Goal: Task Accomplishment & Management: Complete application form

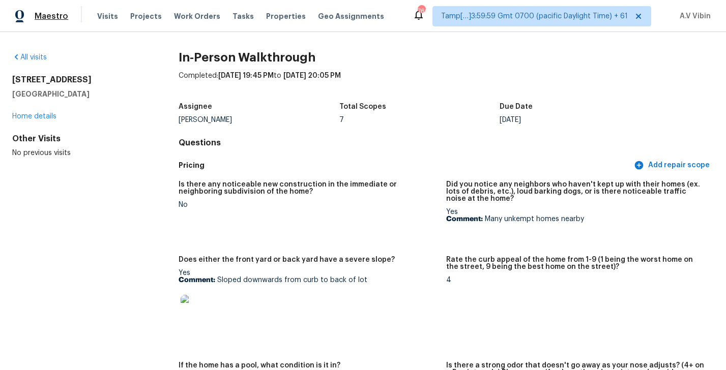
click at [49, 17] on span "Maestro" at bounding box center [52, 16] width 34 height 10
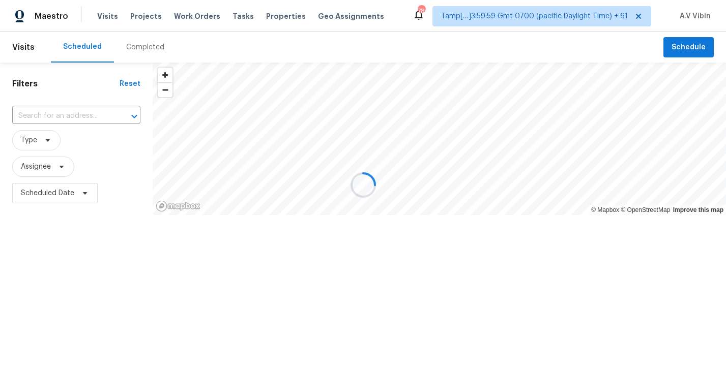
click at [144, 47] on div at bounding box center [363, 185] width 726 height 370
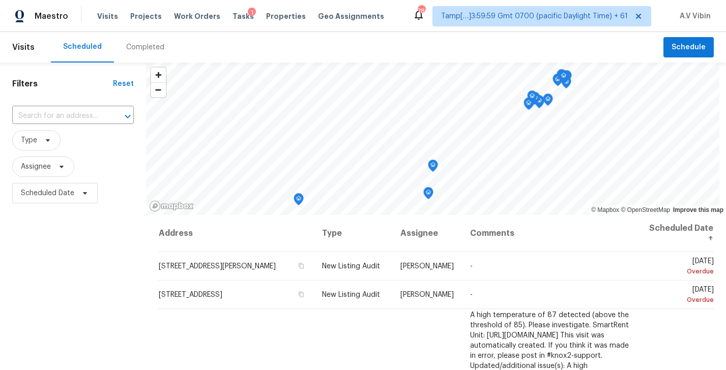
click at [144, 47] on div "Completed" at bounding box center [145, 47] width 38 height 10
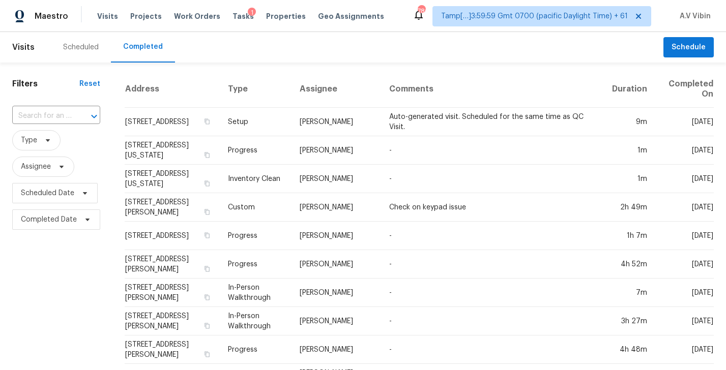
click at [57, 116] on input "text" at bounding box center [42, 116] width 60 height 16
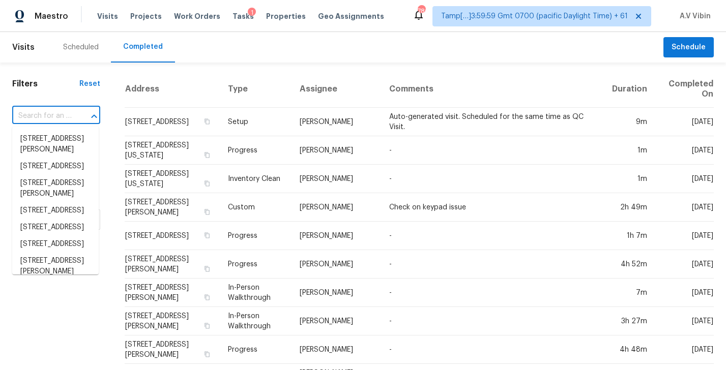
paste input "[STREET_ADDRESS]"
type input "[STREET_ADDRESS]"
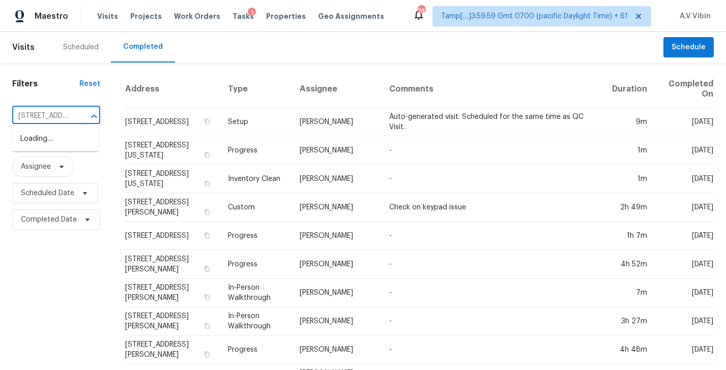
scroll to position [0, 70]
click at [74, 139] on li "[STREET_ADDRESS]" at bounding box center [55, 139] width 86 height 17
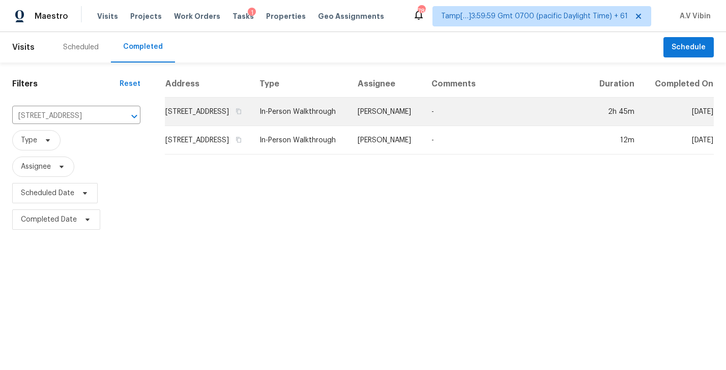
click at [243, 121] on td "[STREET_ADDRESS]" at bounding box center [208, 112] width 86 height 28
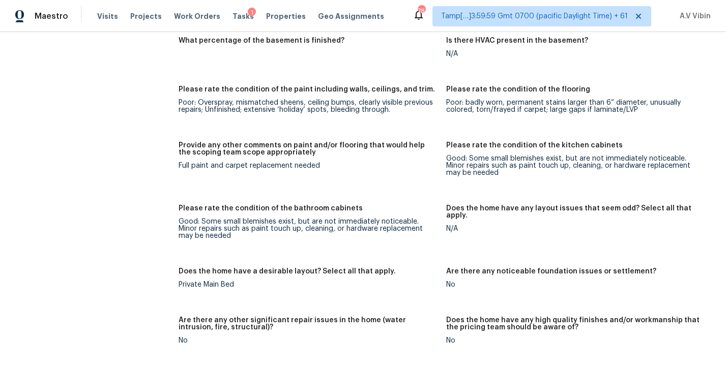
scroll to position [1719, 0]
click at [258, 161] on div "Full paint and carpet replacement needed" at bounding box center [308, 164] width 259 height 7
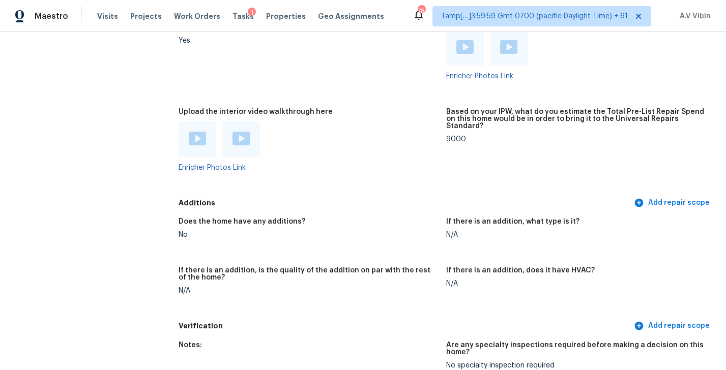
scroll to position [2166, 0]
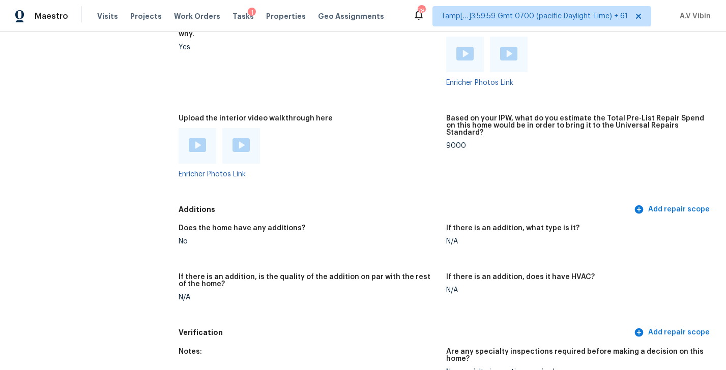
click at [200, 138] on div at bounding box center [198, 146] width 38 height 36
click at [192, 138] on img at bounding box center [197, 145] width 17 height 14
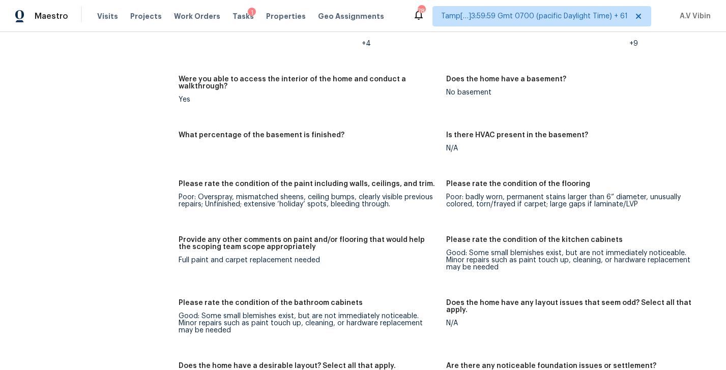
scroll to position [1717, 0]
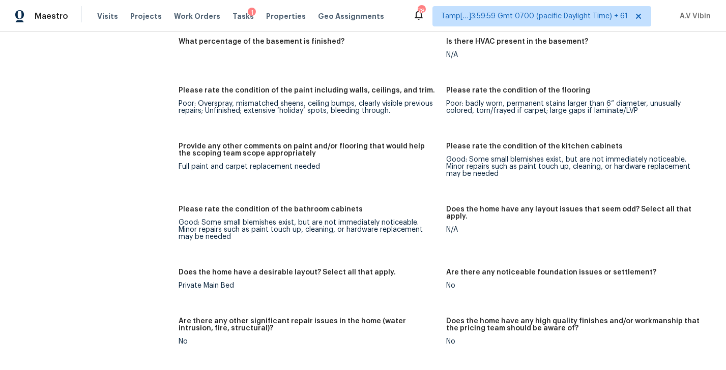
click at [258, 163] on div "Full paint and carpet replacement needed" at bounding box center [308, 166] width 259 height 7
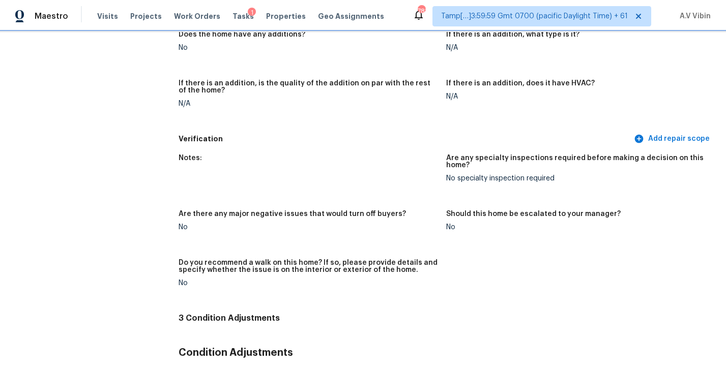
scroll to position [2611, 0]
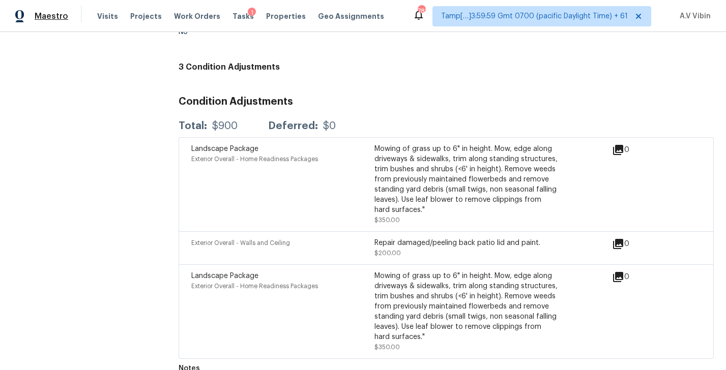
click at [61, 17] on span "Maestro" at bounding box center [52, 16] width 34 height 10
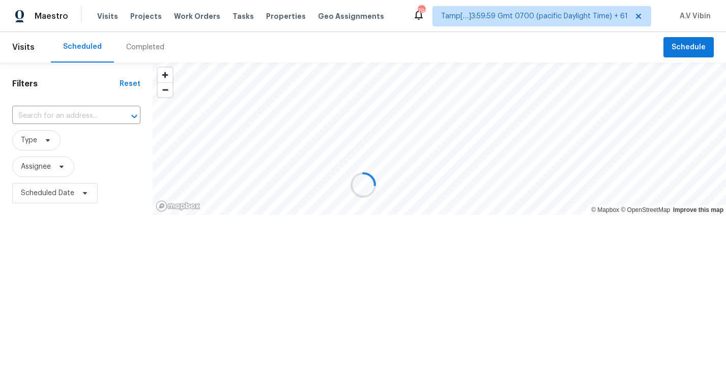
click at [133, 47] on div at bounding box center [363, 185] width 726 height 370
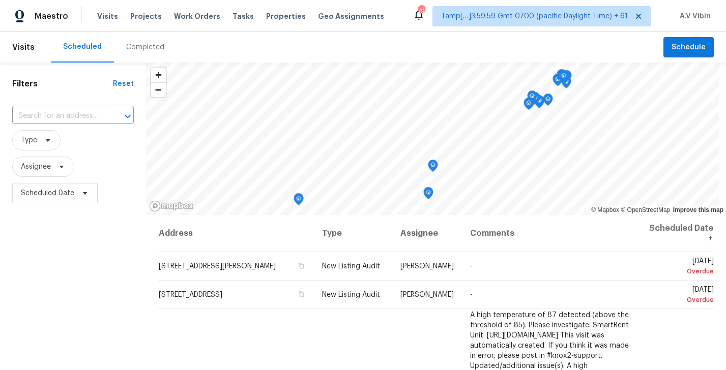
click at [133, 47] on div "Completed" at bounding box center [145, 47] width 38 height 10
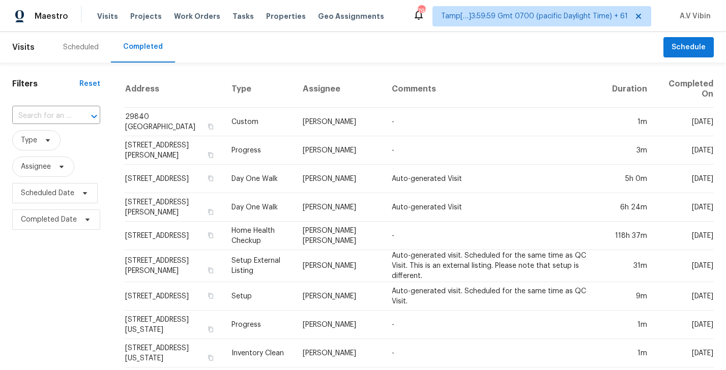
click at [61, 117] on input "text" at bounding box center [42, 116] width 60 height 16
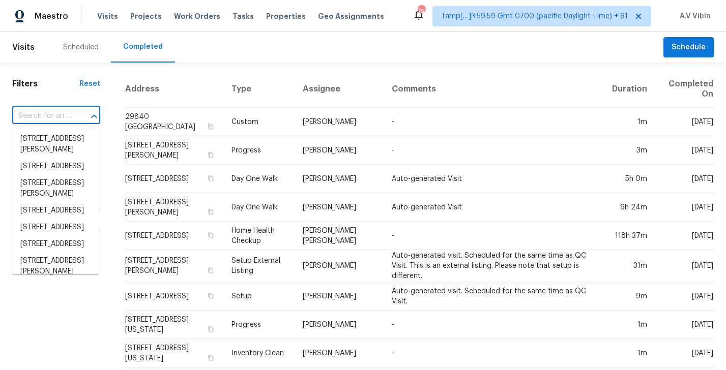
paste input "2580 W Shannon Ct, Chandler, AZ 85224"
type input "2580 W Shannon Ct, Chandler, AZ 85224"
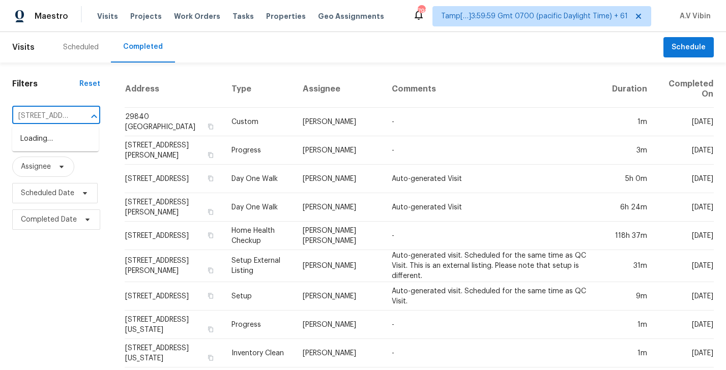
scroll to position [0, 84]
click at [69, 138] on li "2580 W Shannon Ct, Chandler, AZ 85224" at bounding box center [55, 144] width 86 height 27
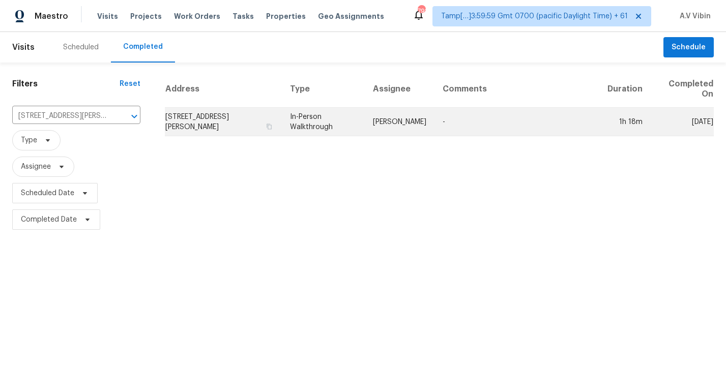
click at [215, 132] on td "2580 W Shannon Ct, Chandler, AZ 85224" at bounding box center [223, 122] width 117 height 28
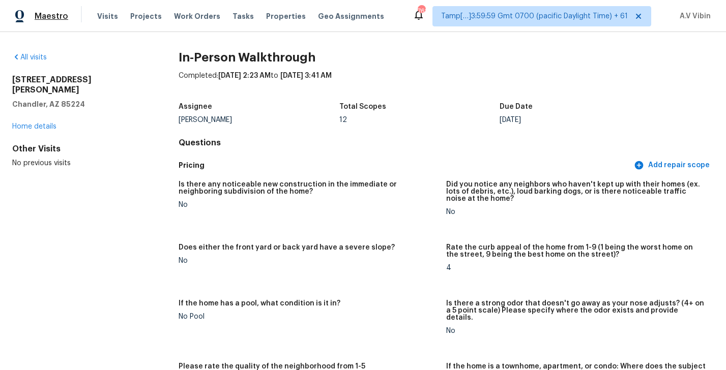
click at [60, 17] on span "Maestro" at bounding box center [52, 16] width 34 height 10
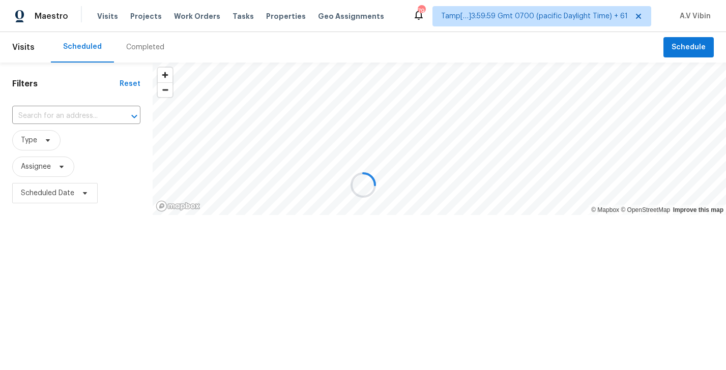
click at [143, 47] on div at bounding box center [363, 185] width 726 height 370
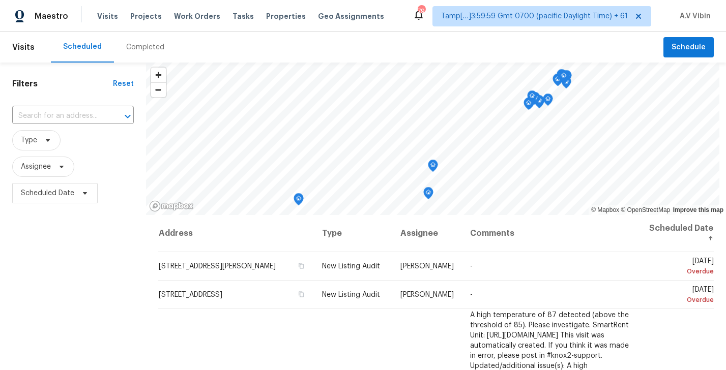
click at [143, 47] on div "Completed" at bounding box center [145, 47] width 38 height 10
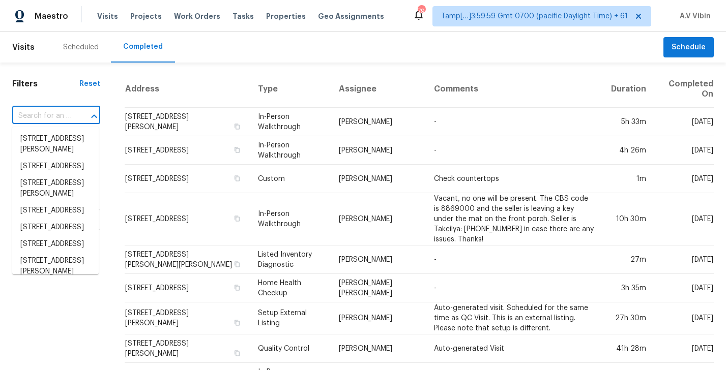
click at [62, 115] on input "text" at bounding box center [42, 116] width 60 height 16
paste input "8247 Polaris Point Ln, Cypress, TX 77433"
type input "8247 Polaris Point Ln, Cypress, TX 77433"
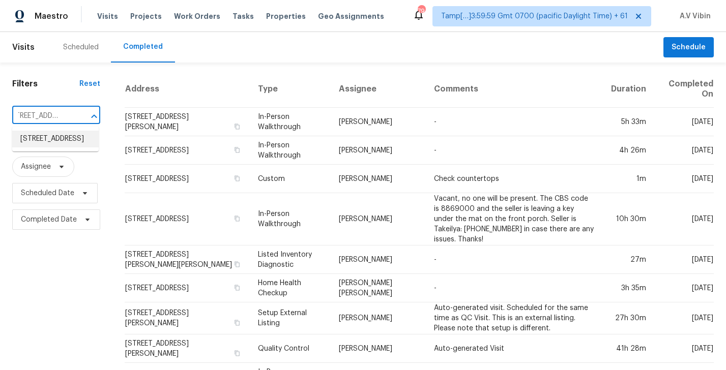
click at [62, 147] on li "8247 Polaris Point Ln, Cypress, TX 77433" at bounding box center [55, 139] width 86 height 17
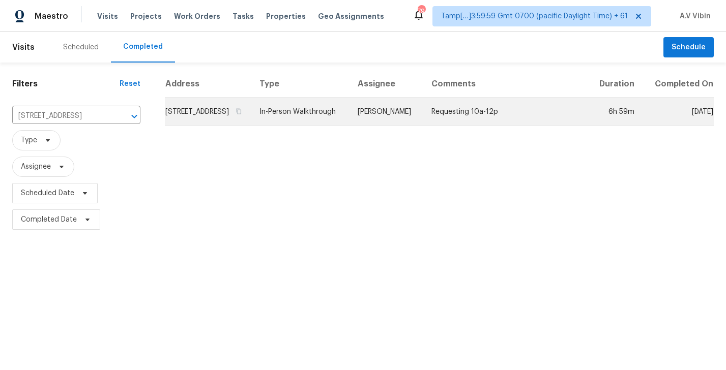
click at [214, 126] on td "8247 Polaris Point Ln, Cypress, TX 77433" at bounding box center [208, 112] width 86 height 28
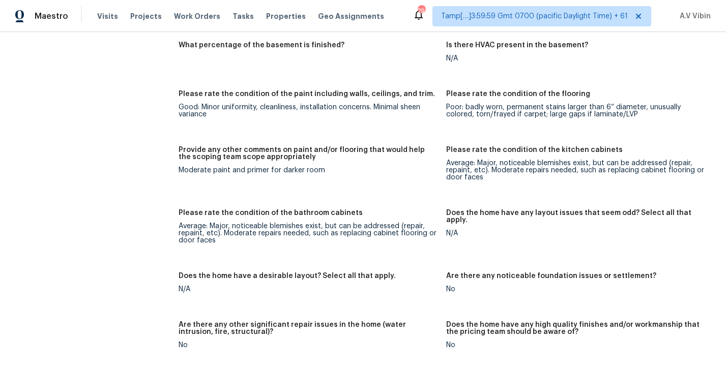
scroll to position [1469, 0]
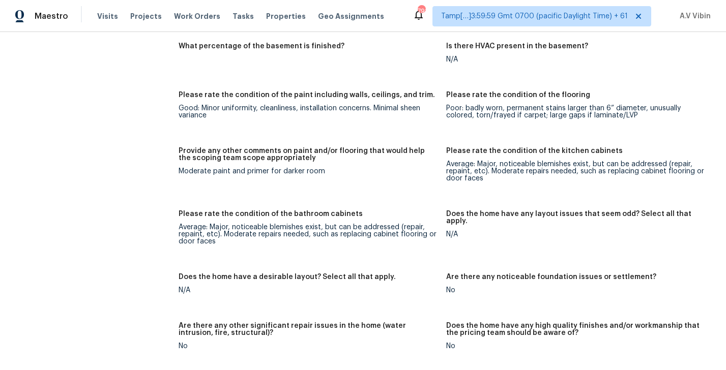
click at [245, 168] on div "Moderate paint and primer for darker room" at bounding box center [308, 171] width 259 height 7
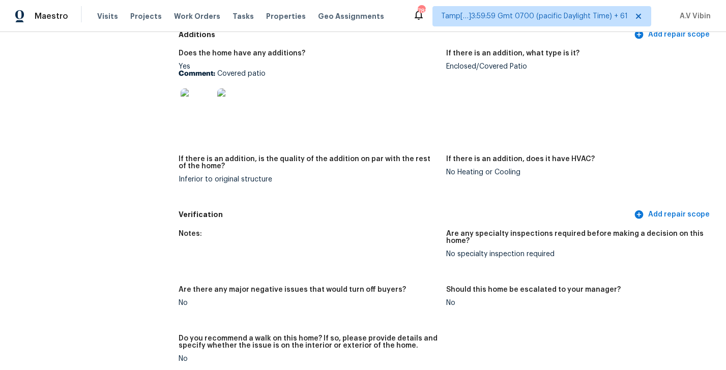
scroll to position [2104, 0]
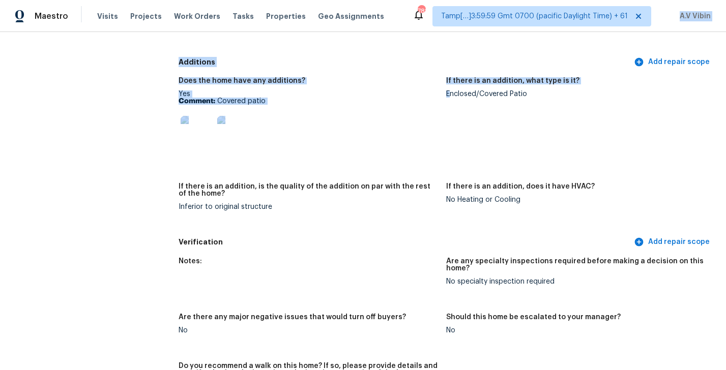
drag, startPoint x: 450, startPoint y: 42, endPoint x: 519, endPoint y: 27, distance: 70.8
click at [519, 27] on div "Maestro Visits Projects Work Orders Tasks Properties Geo Assignments 788 Tamp[……" at bounding box center [363, 185] width 726 height 370
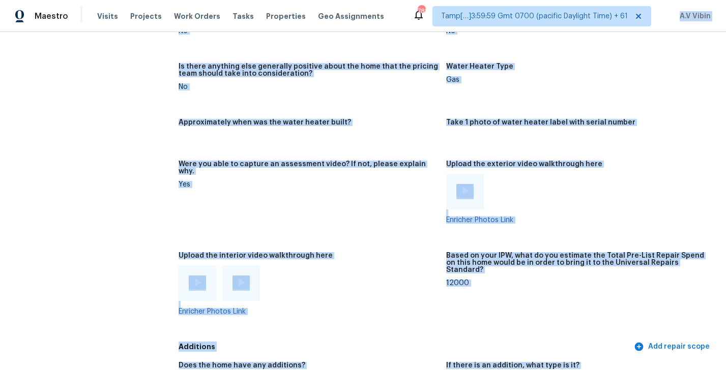
scroll to position [1764, 0]
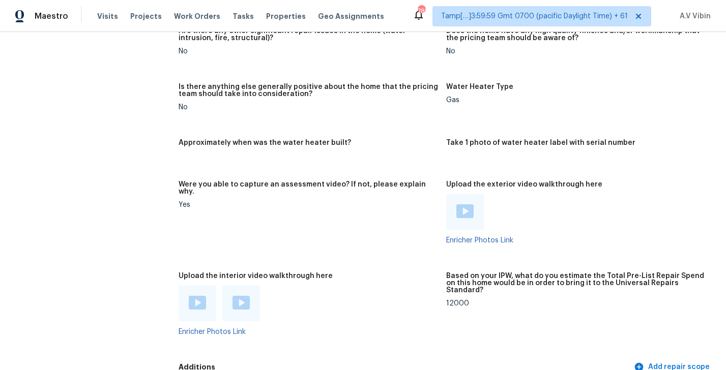
click at [529, 210] on div at bounding box center [575, 212] width 259 height 36
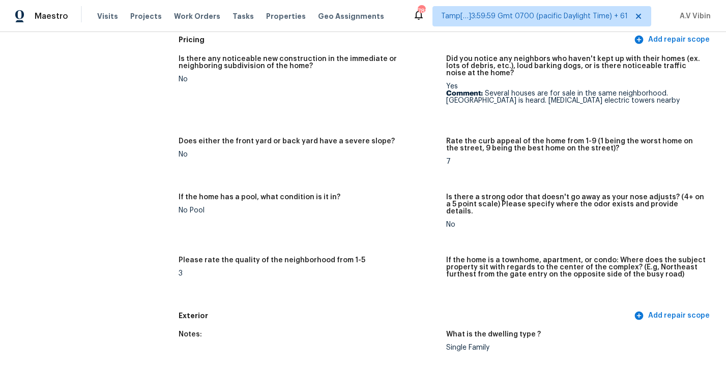
scroll to position [0, 0]
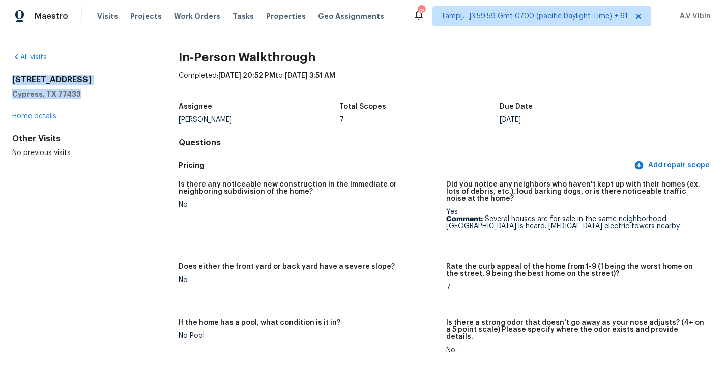
drag, startPoint x: 13, startPoint y: 78, endPoint x: 95, endPoint y: 93, distance: 83.2
click at [95, 93] on div "8247 Polaris Point Ln Cypress, TX 77433" at bounding box center [79, 87] width 134 height 24
copy div "8247 Polaris Point Ln Cypress, TX 77433"
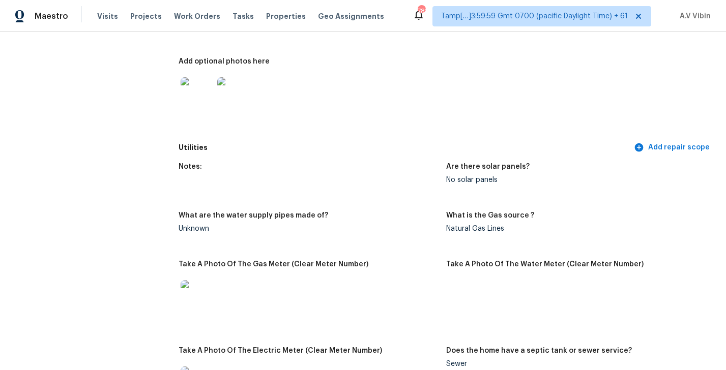
scroll to position [1915, 0]
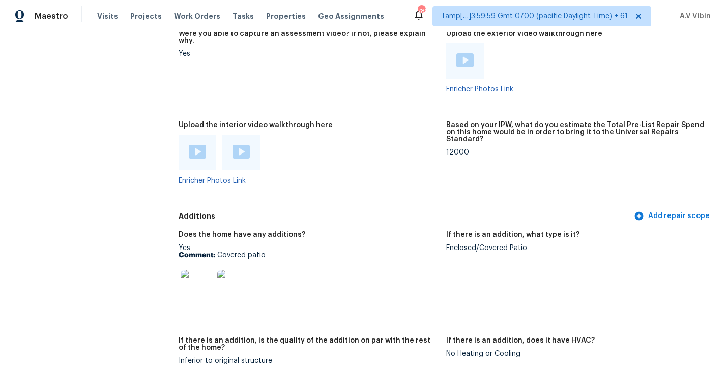
click at [481, 245] on div "Enclosed/Covered Patio" at bounding box center [575, 248] width 259 height 7
click at [188, 274] on img at bounding box center [197, 286] width 33 height 33
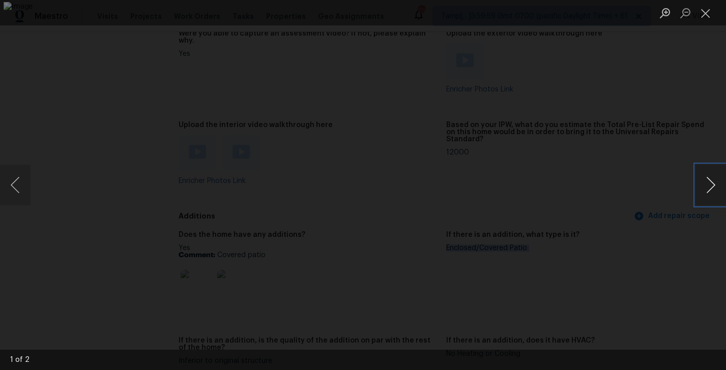
click at [706, 185] on button "Next image" at bounding box center [710, 185] width 31 height 41
click at [710, 13] on button "Close lightbox" at bounding box center [705, 13] width 20 height 18
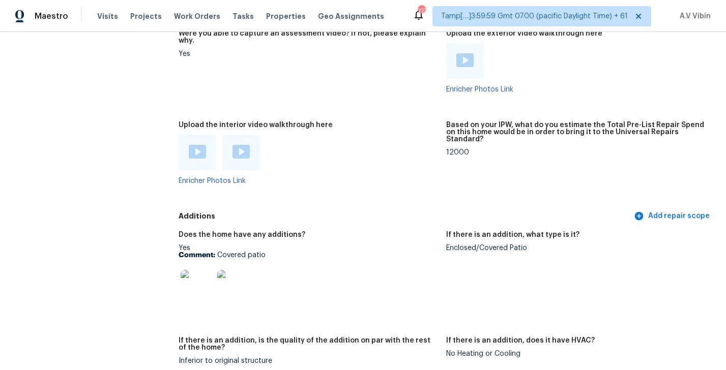
scroll to position [1468, 0]
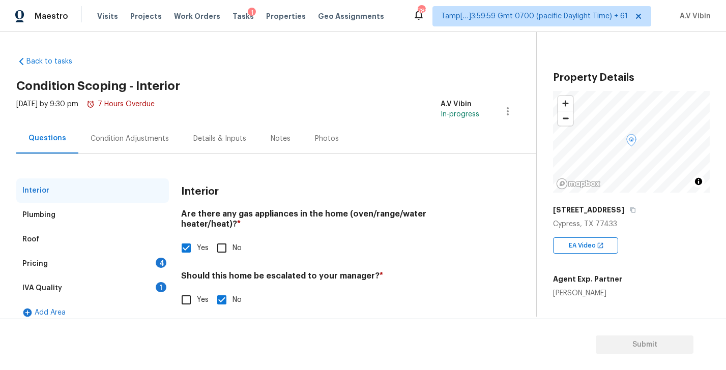
scroll to position [11, 0]
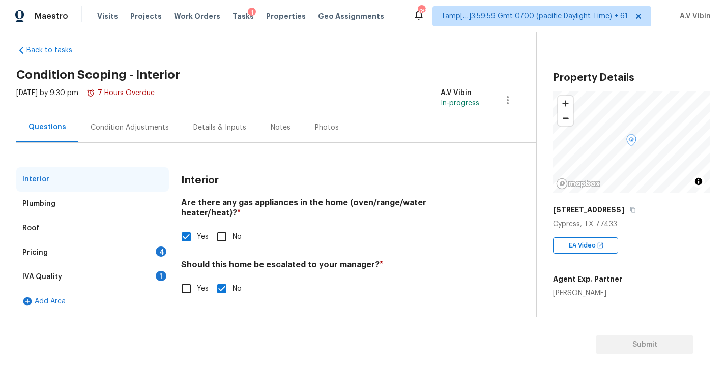
click at [95, 252] on div "Pricing 4" at bounding box center [92, 253] width 153 height 24
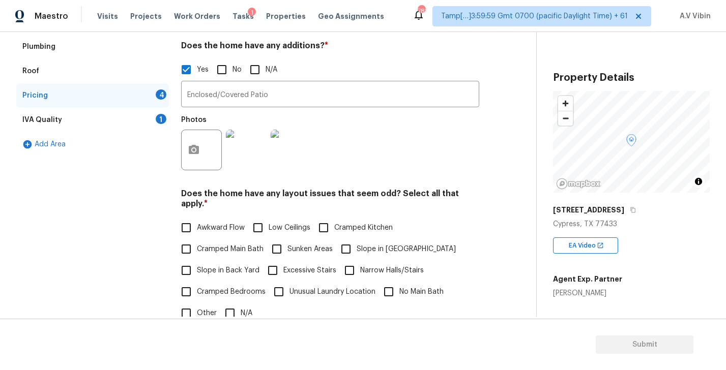
scroll to position [169, 0]
click at [377, 194] on h4 "Does the home have any layout issues that seem odd? Select all that apply. *" at bounding box center [330, 200] width 298 height 24
copy h4 "odd"
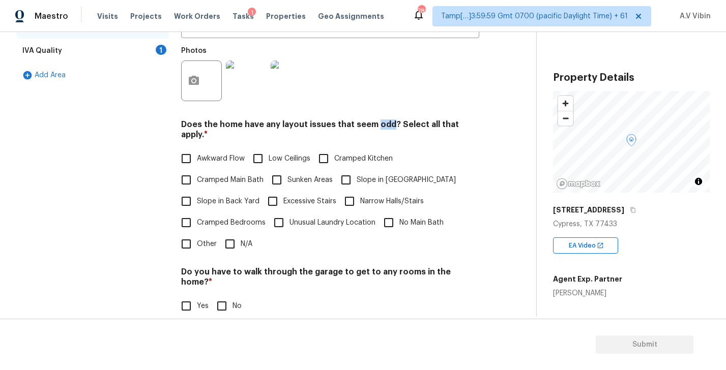
scroll to position [300, 0]
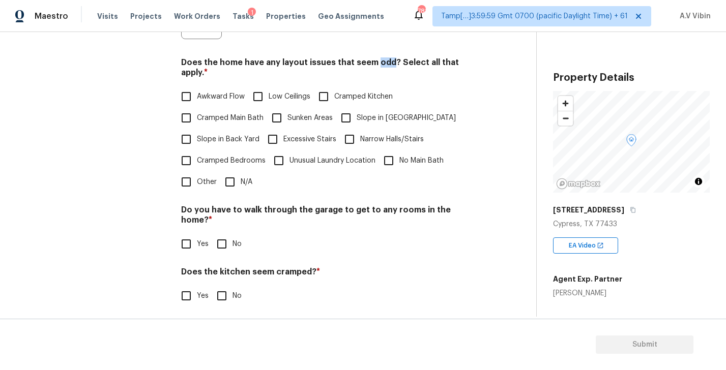
click at [230, 179] on input "N/A" at bounding box center [229, 181] width 21 height 21
checkbox input "true"
click at [219, 236] on div "Pricing Does the home have any additions? * Yes No N/A Enclosed/Covered Patio ​…" at bounding box center [330, 125] width 298 height 492
click at [220, 233] on input "No" at bounding box center [221, 243] width 21 height 21
checkbox input "true"
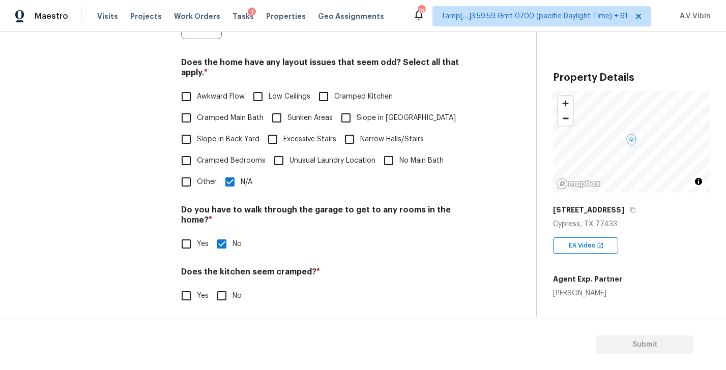
click at [225, 285] on input "No" at bounding box center [221, 295] width 21 height 21
checkbox input "true"
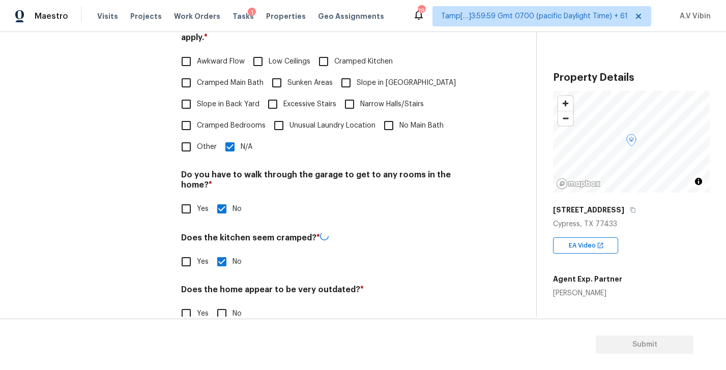
scroll to position [336, 0]
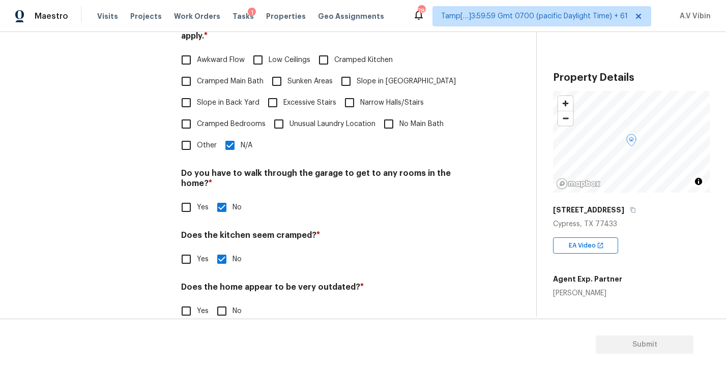
click at [223, 301] on input "No" at bounding box center [221, 311] width 21 height 21
checkbox input "true"
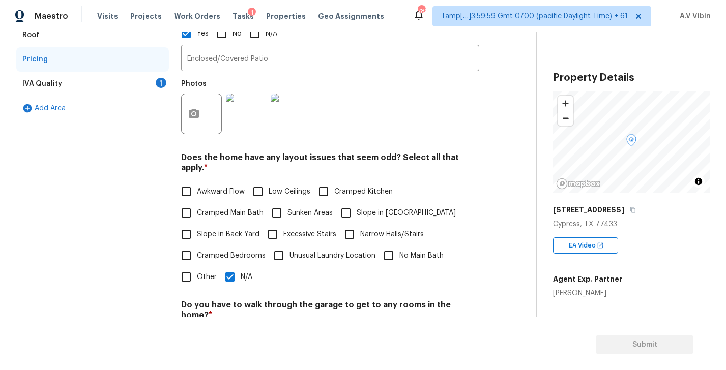
scroll to position [96, 0]
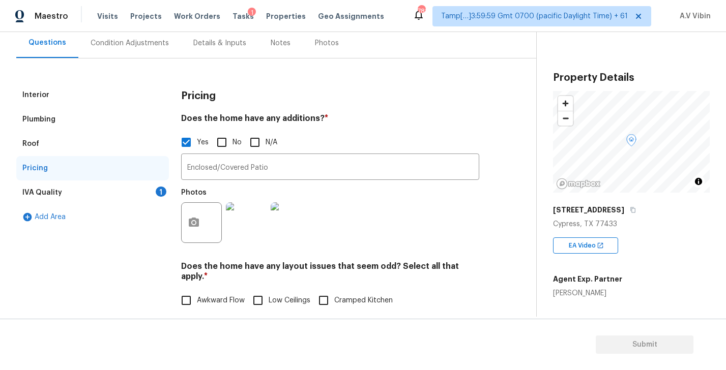
click at [100, 191] on div "IVA Quality 1" at bounding box center [92, 193] width 153 height 24
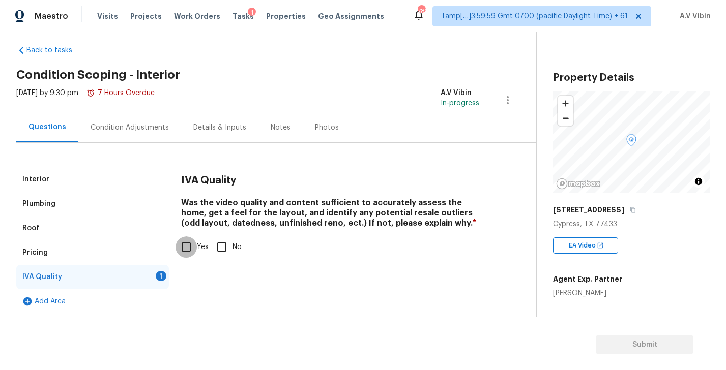
click at [189, 247] on input "Yes" at bounding box center [186, 247] width 21 height 21
checkbox input "true"
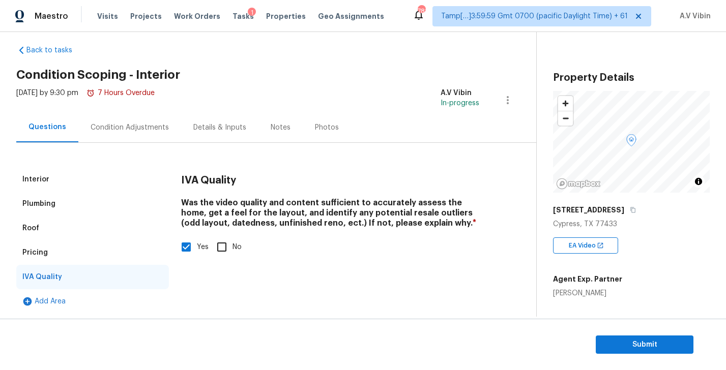
click at [121, 110] on div "[DATE] by 9:30 pm 7 Hours Overdue" at bounding box center [85, 100] width 138 height 24
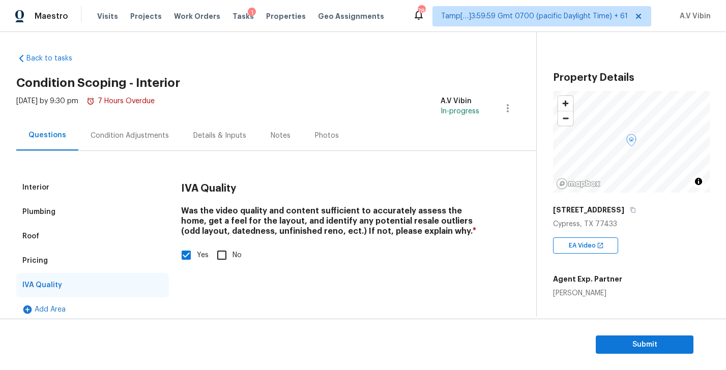
click at [149, 137] on div "Condition Adjustments" at bounding box center [130, 136] width 78 height 10
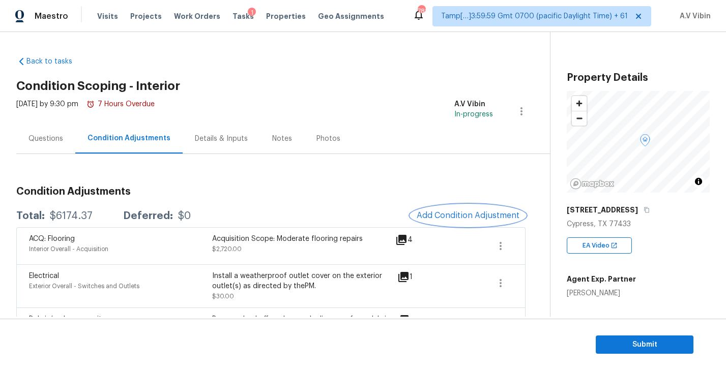
click at [460, 220] on span "Add Condition Adjustment" at bounding box center [468, 215] width 103 height 9
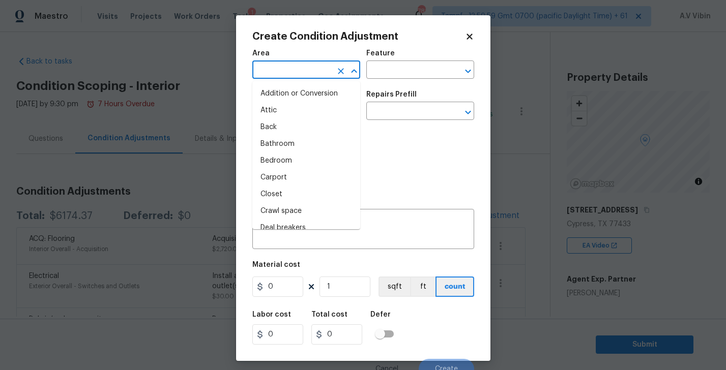
click at [288, 66] on input "text" at bounding box center [291, 71] width 79 height 16
type input "in"
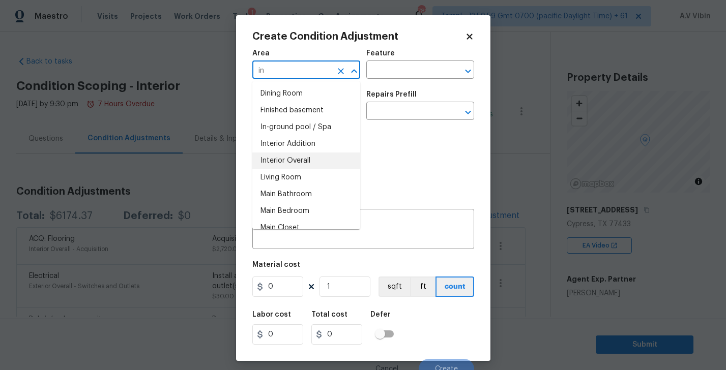
click at [301, 161] on li "Interior Overall" at bounding box center [306, 161] width 108 height 17
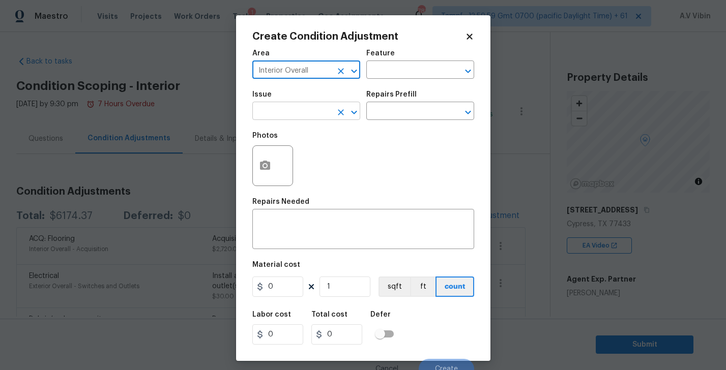
type input "Interior Overall"
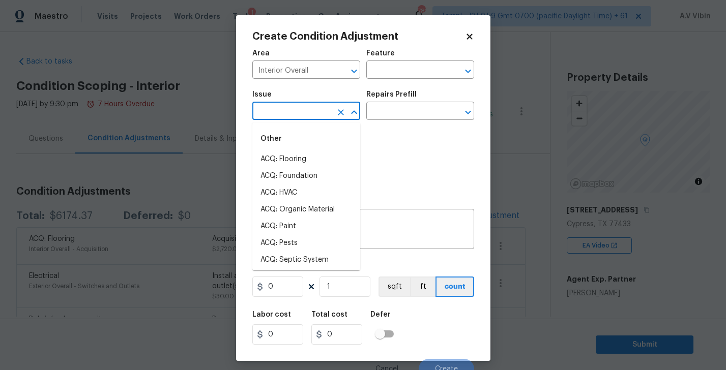
click at [286, 111] on input "text" at bounding box center [291, 112] width 79 height 16
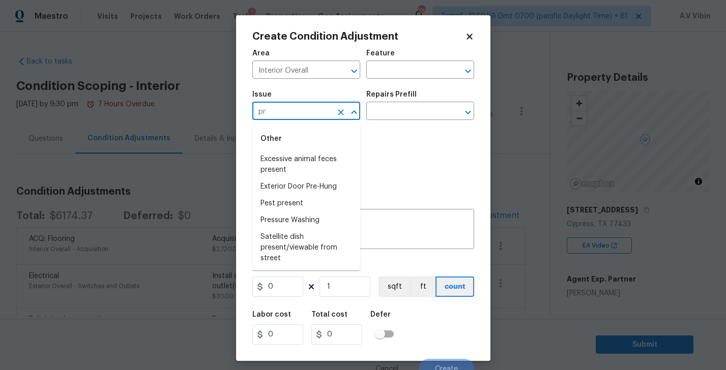
type input "p"
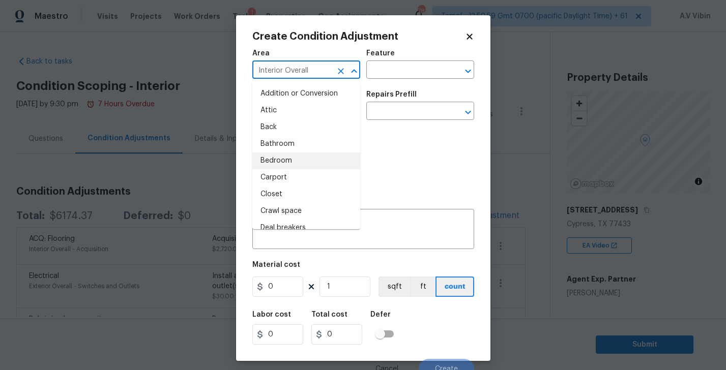
click at [295, 74] on input "Interior Overall" at bounding box center [291, 71] width 79 height 16
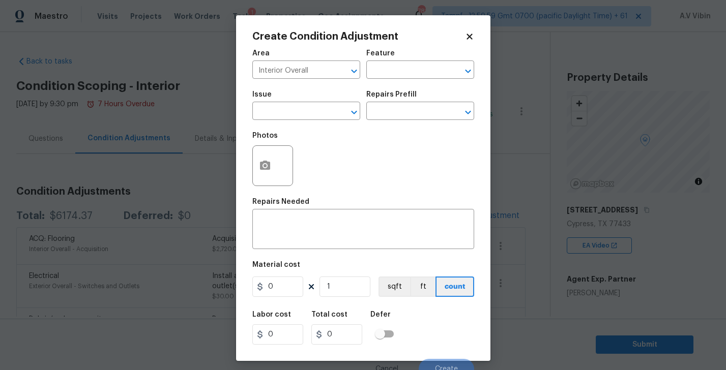
click at [395, 172] on div "Photos" at bounding box center [363, 159] width 222 height 66
click at [303, 119] on input "text" at bounding box center [291, 112] width 79 height 16
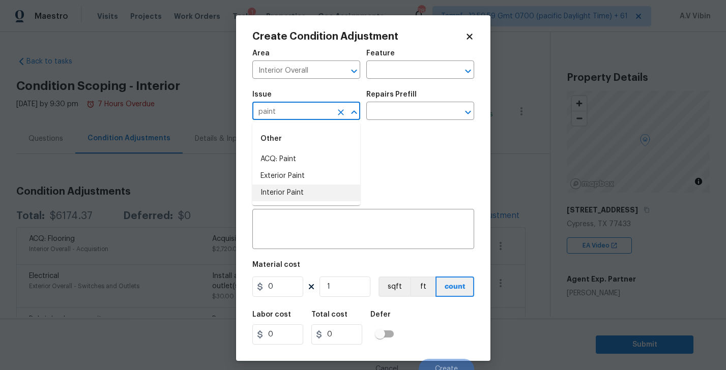
click at [297, 198] on li "Interior Paint" at bounding box center [306, 193] width 108 height 17
type input "Interior Paint"
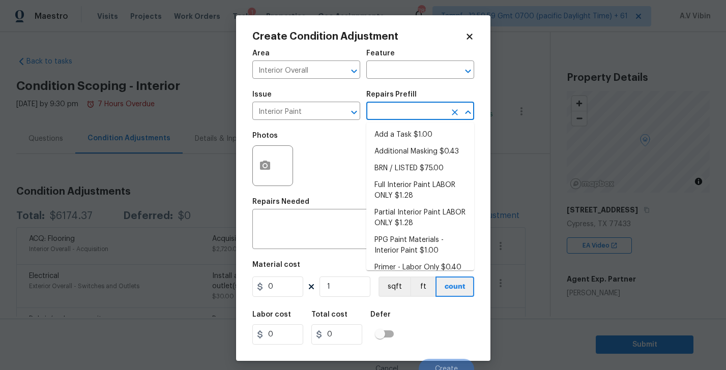
click at [405, 110] on input "text" at bounding box center [405, 112] width 79 height 16
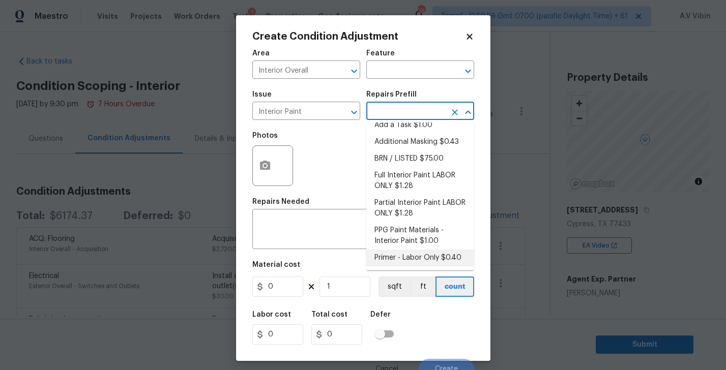
click at [422, 255] on li "Primer - Labor Only $0.40" at bounding box center [420, 258] width 108 height 17
type input "Overall Paint"
type textarea "Interior primer - PRIMER PROVIDED BY OPENDOOR - All nails, screws, drywall anch…"
type input "0.4"
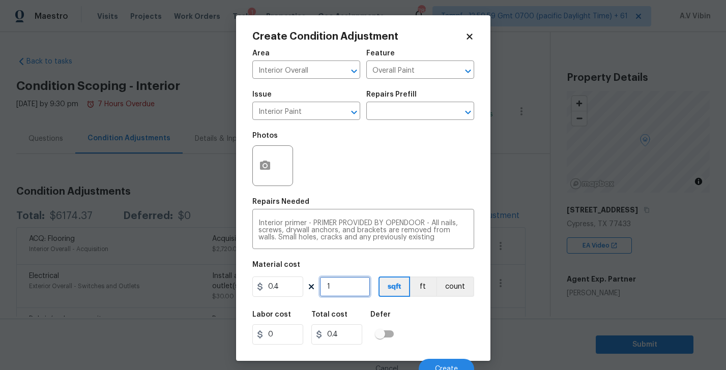
click at [343, 293] on input "1" at bounding box center [344, 287] width 51 height 20
type input "0"
type input "8"
type input "3.2"
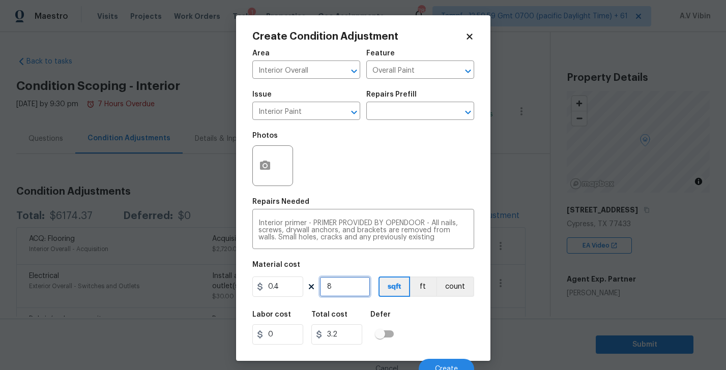
type input "80"
type input "32"
type input "800"
type input "320"
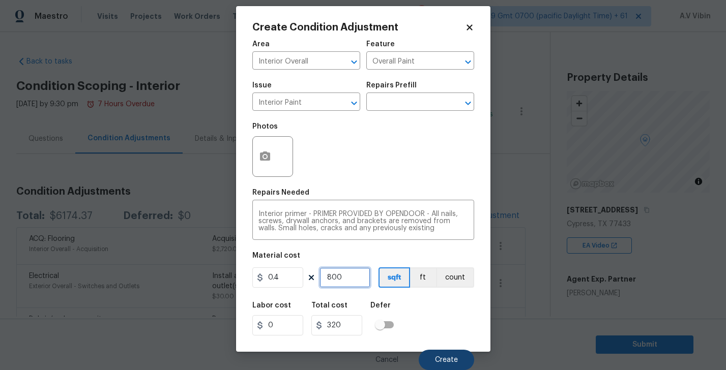
type input "800"
click at [451, 357] on span "Create" at bounding box center [446, 361] width 23 height 8
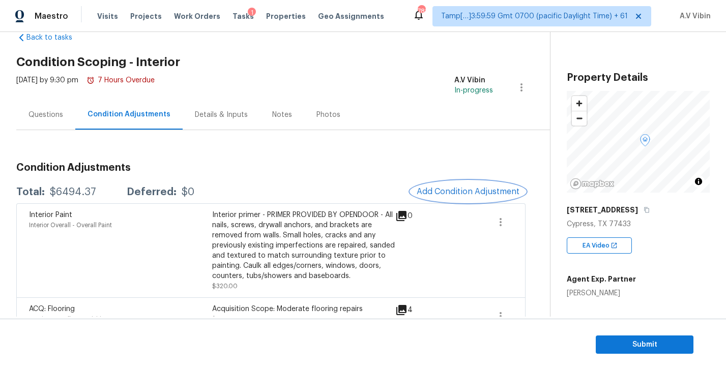
scroll to position [0, 0]
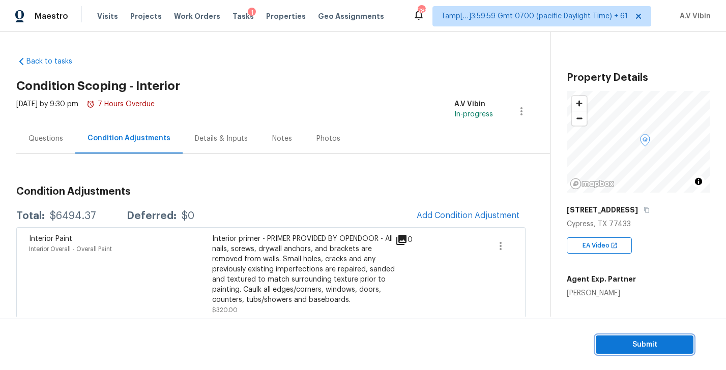
click at [609, 340] on span "Submit" at bounding box center [644, 345] width 81 height 13
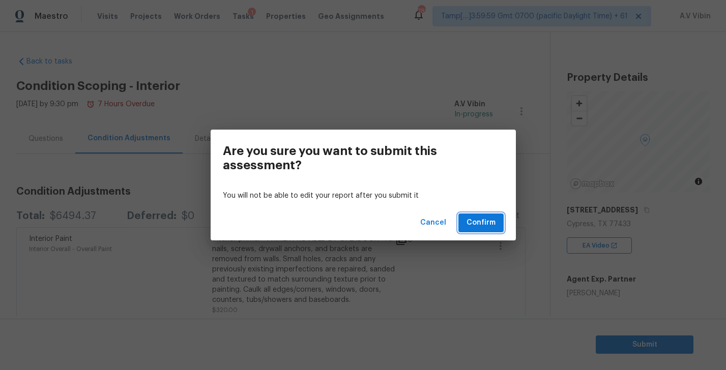
click at [486, 224] on span "Confirm" at bounding box center [480, 223] width 29 height 13
